Goal: Communication & Community: Answer question/provide support

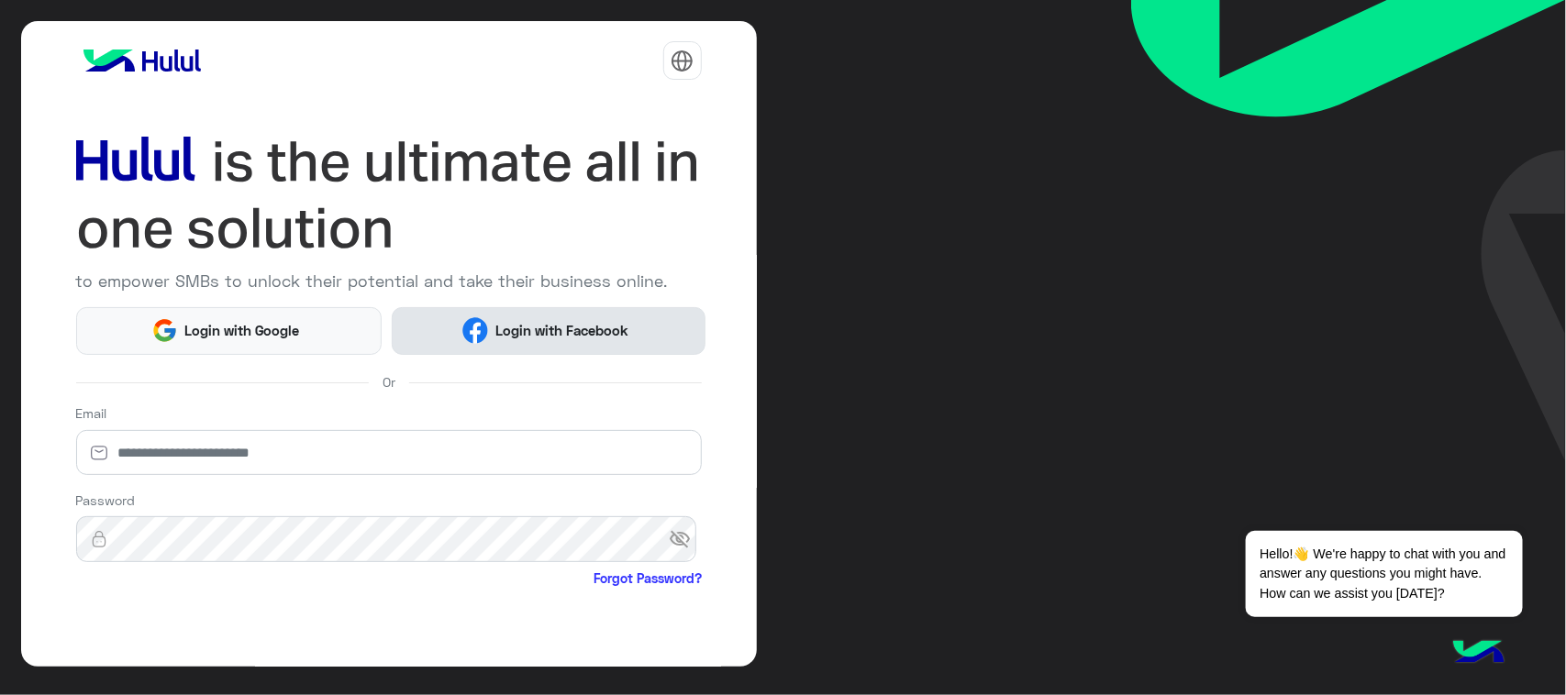
click at [451, 330] on button "Login with Facebook" at bounding box center [548, 331] width 313 height 48
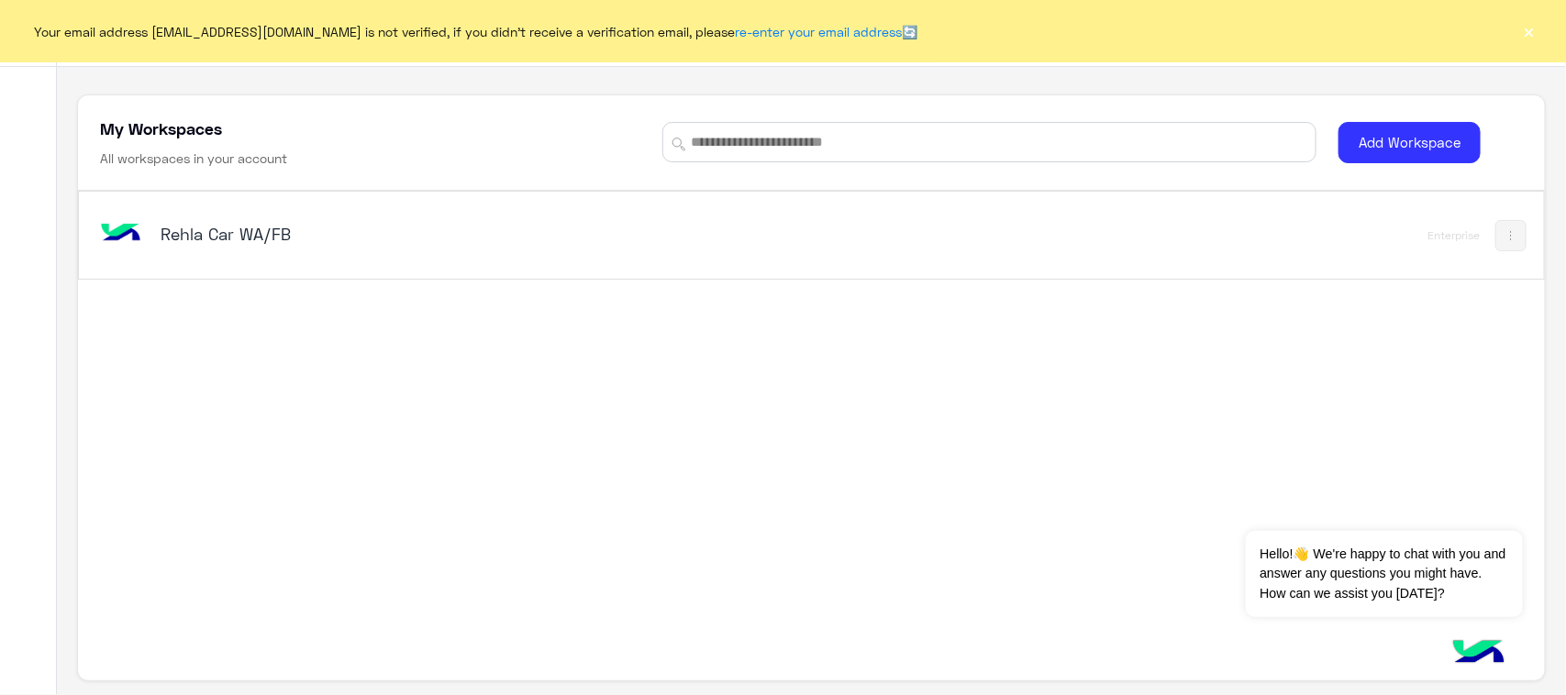
click at [212, 250] on div "Rehla Car WA/FB" at bounding box center [525, 235] width 858 height 53
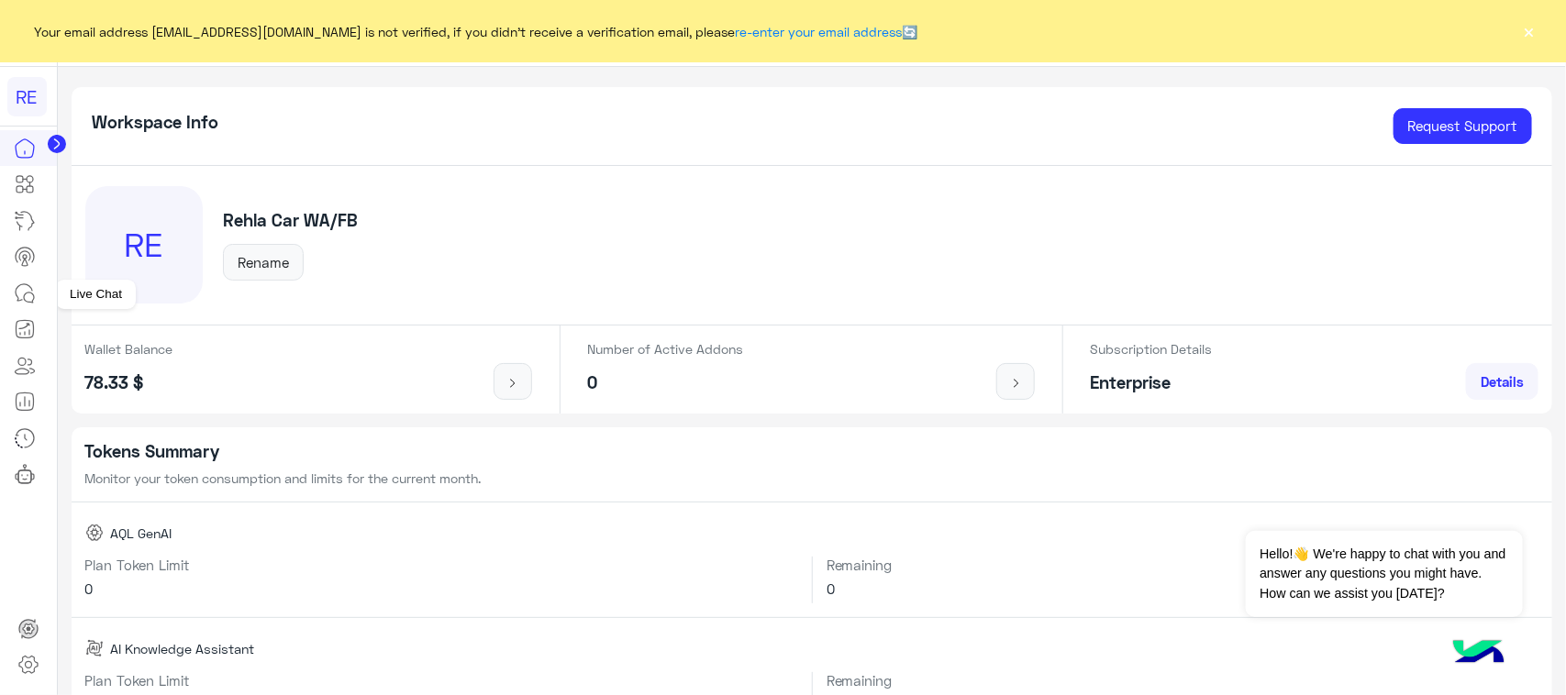
click at [29, 292] on icon at bounding box center [25, 294] width 22 height 22
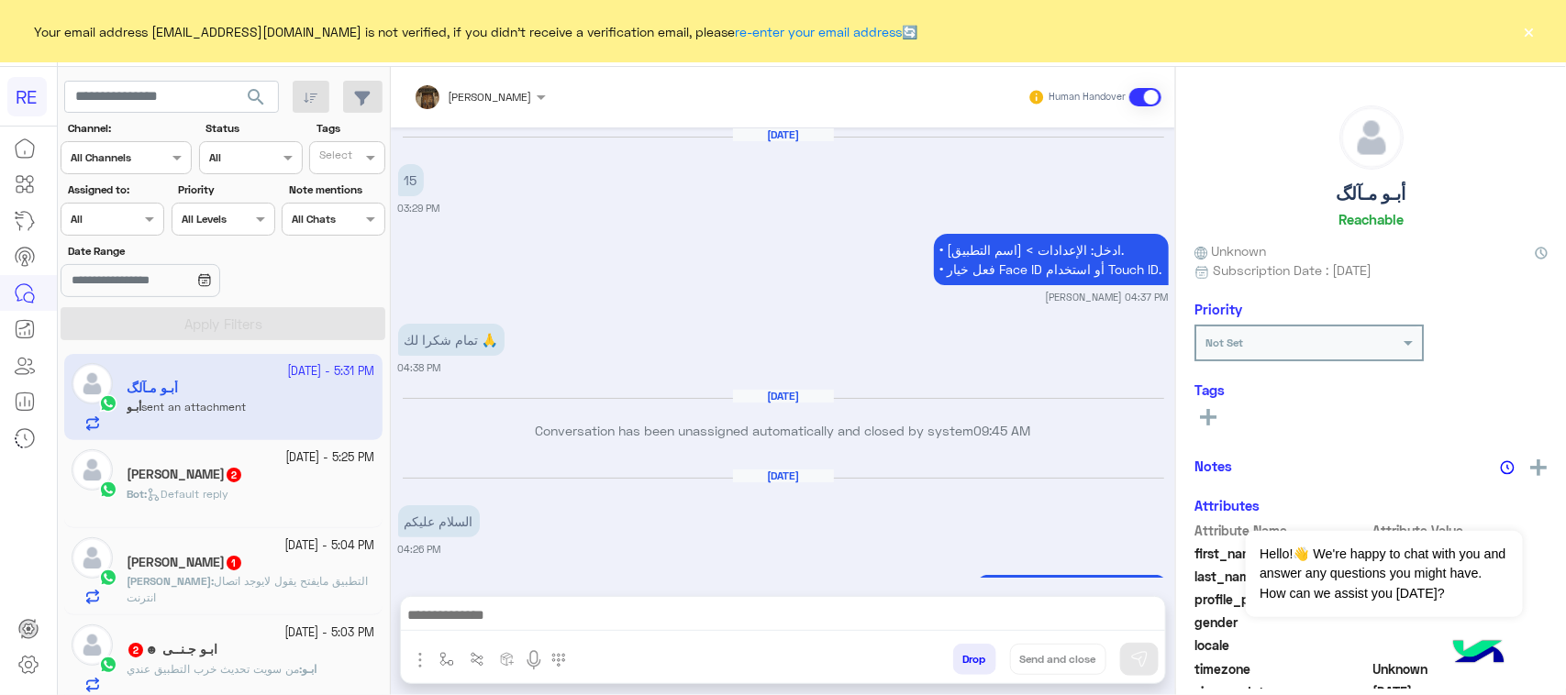
scroll to position [2082, 0]
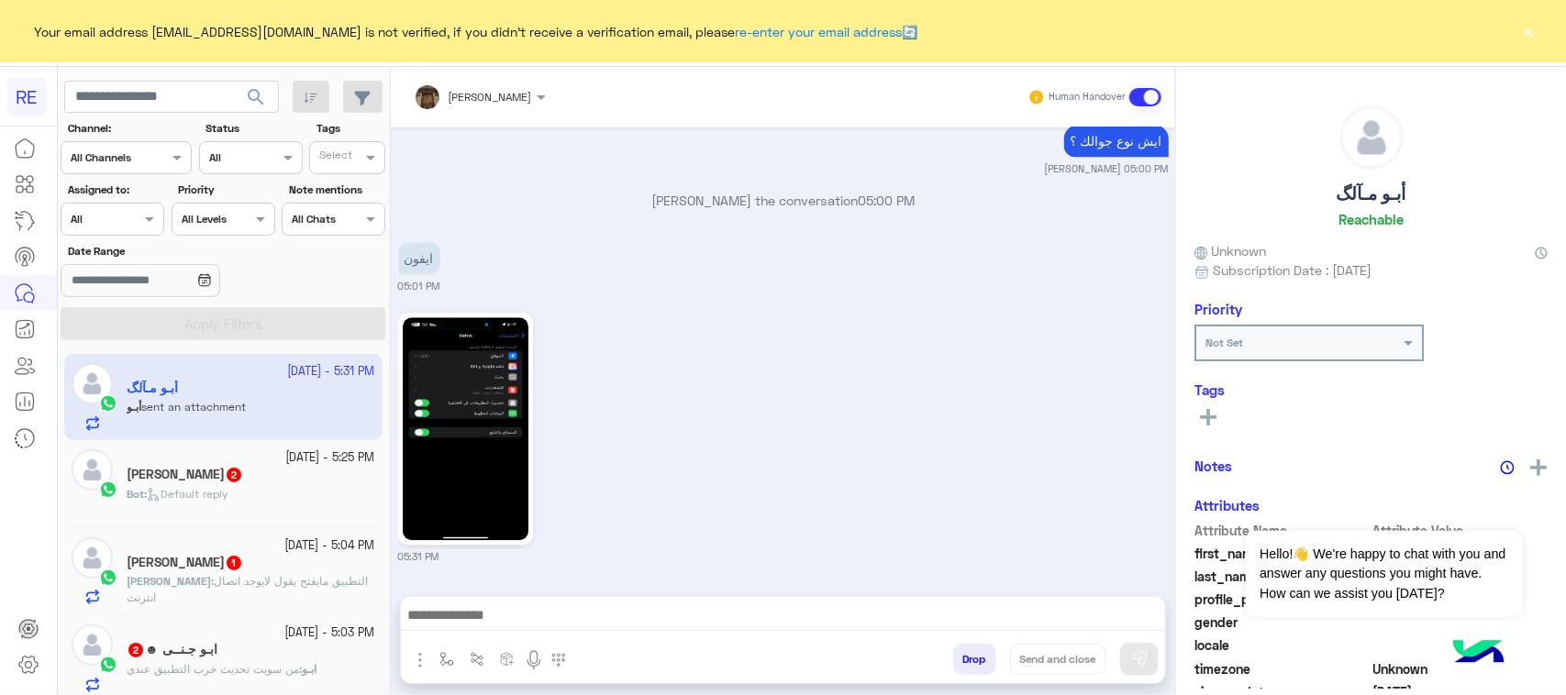
click at [286, 464] on small "[DATE] - 5:25 PM" at bounding box center [330, 457] width 89 height 17
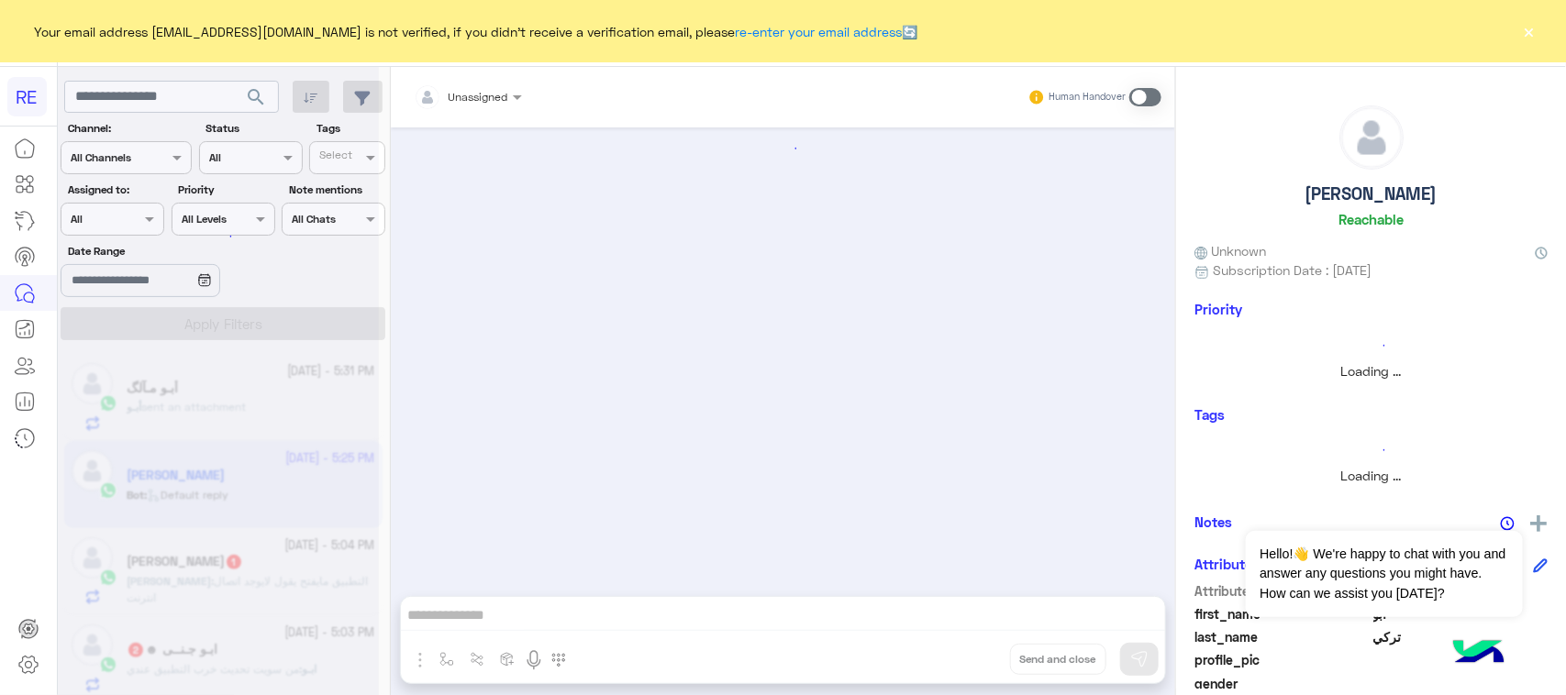
scroll to position [2085, 0]
click at [262, 464] on app-inbox-user "[DATE] - 5:25 PM [PERSON_NAME] : Default reply" at bounding box center [223, 484] width 318 height 86
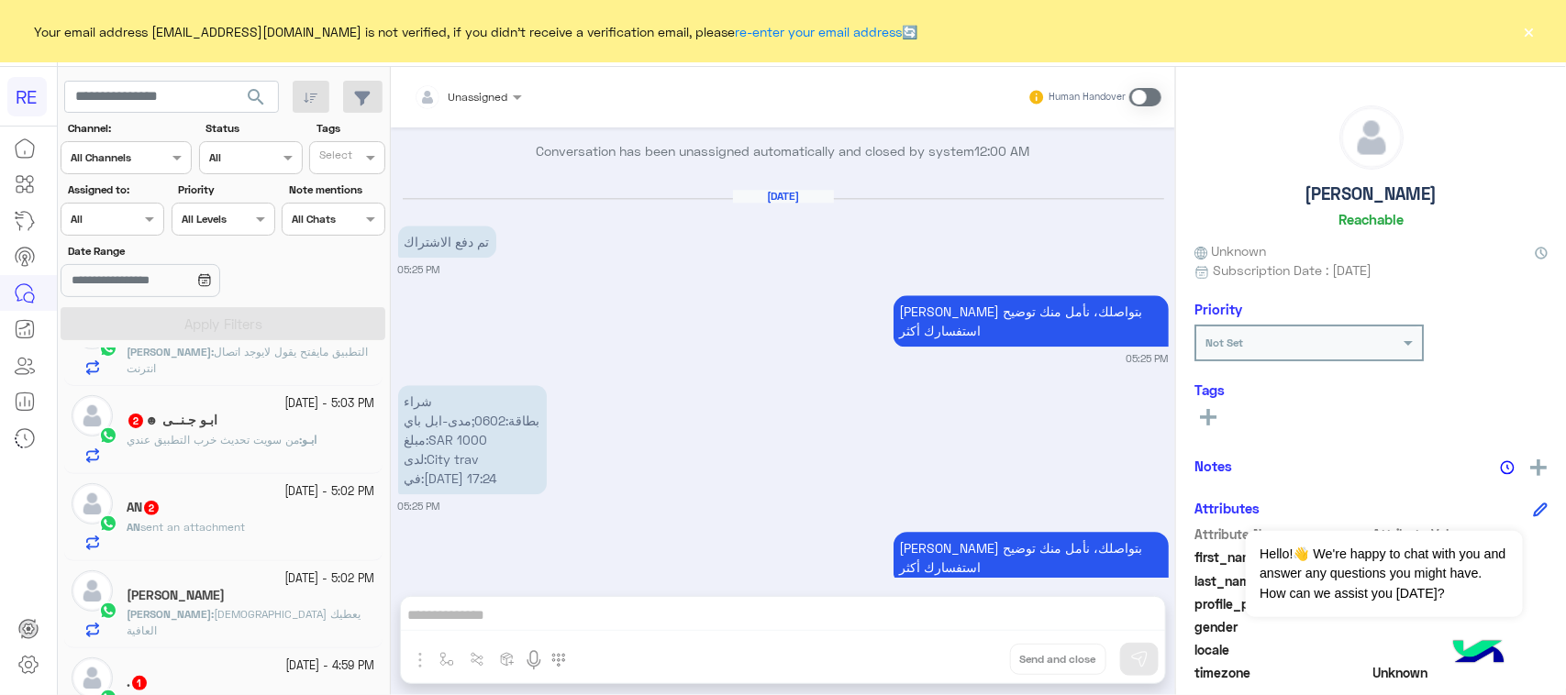
scroll to position [344, 0]
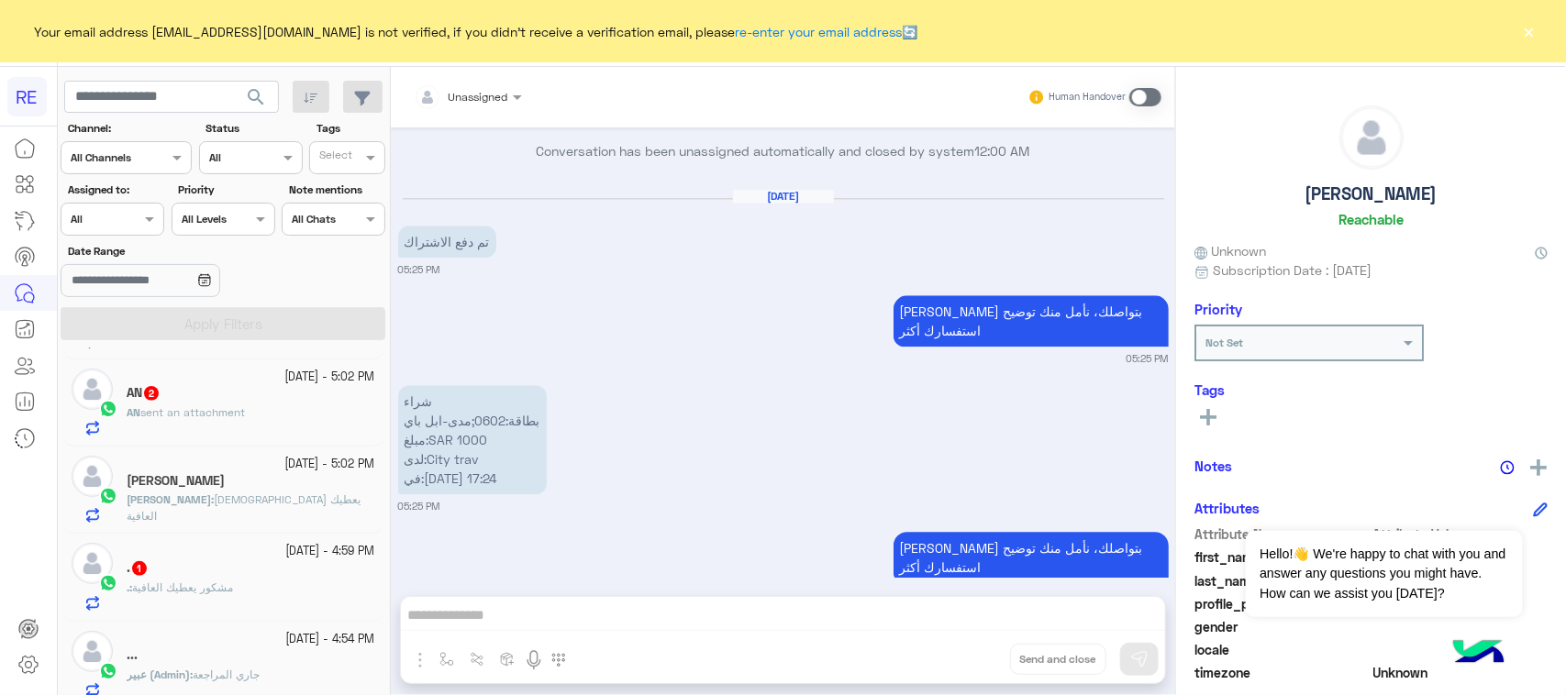
click at [281, 405] on div "AN 2" at bounding box center [251, 394] width 249 height 19
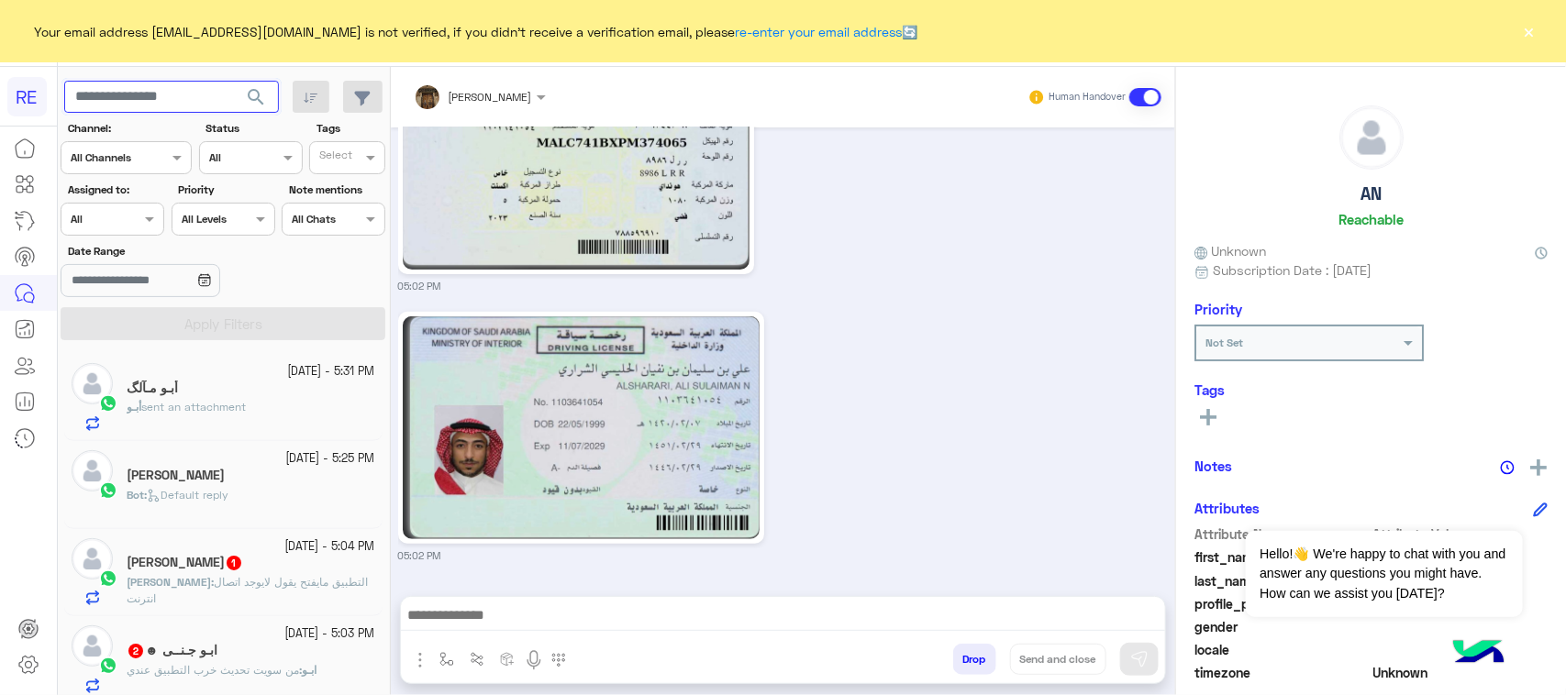
paste input "*********"
type input "*********"
click at [250, 103] on span "search" at bounding box center [256, 97] width 22 height 22
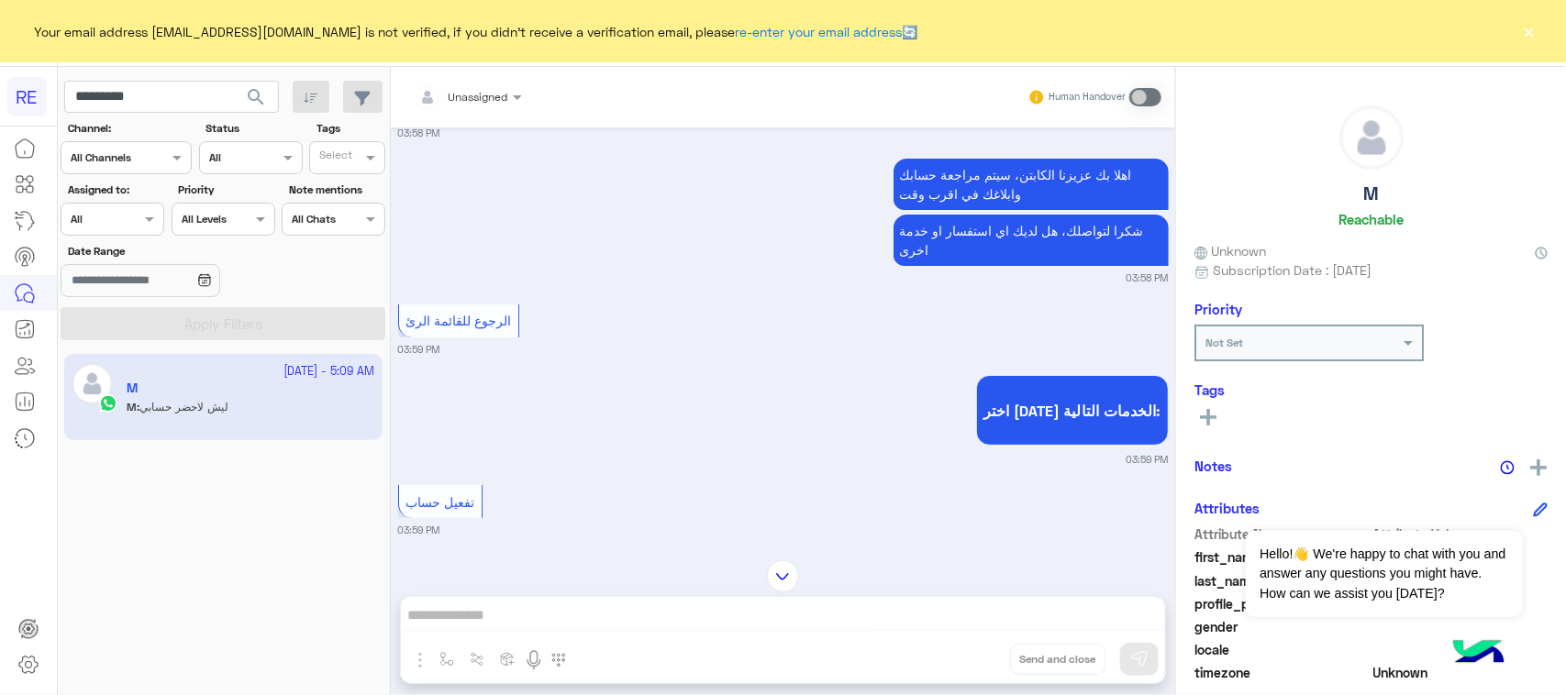
scroll to position [70, 0]
